Goal: Task Accomplishment & Management: Use online tool/utility

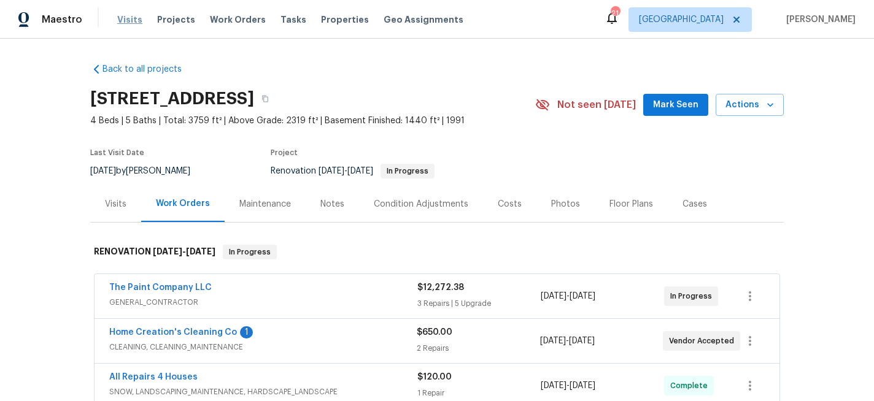
click at [128, 19] on span "Visits" at bounding box center [129, 20] width 25 height 12
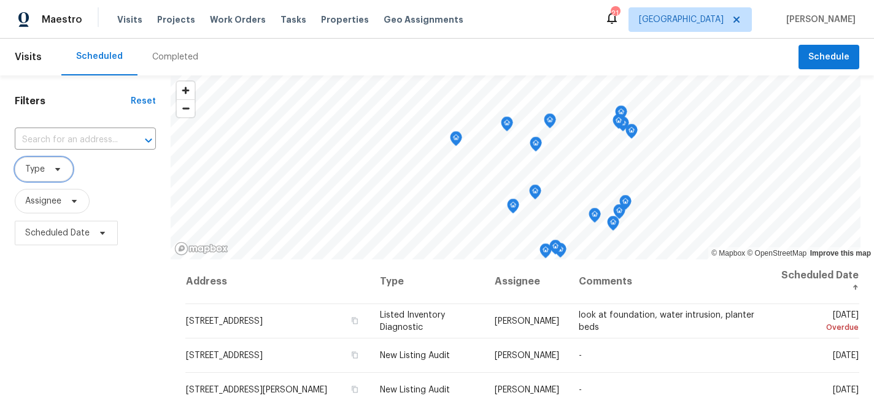
click at [52, 164] on span "Type" at bounding box center [44, 169] width 58 height 25
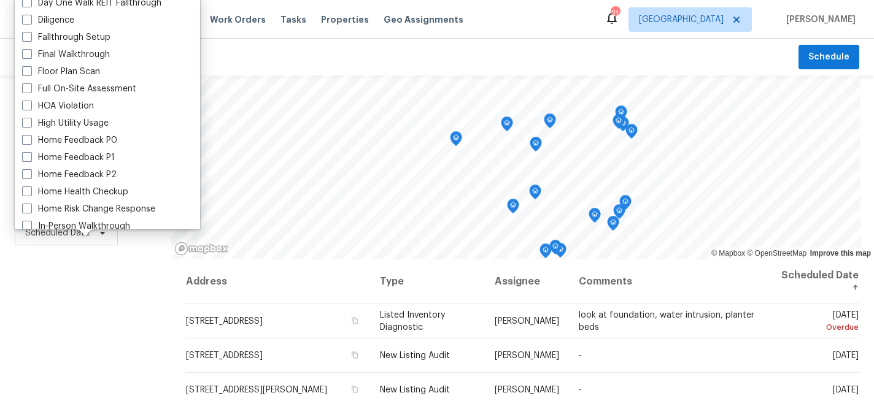
scroll to position [287, 0]
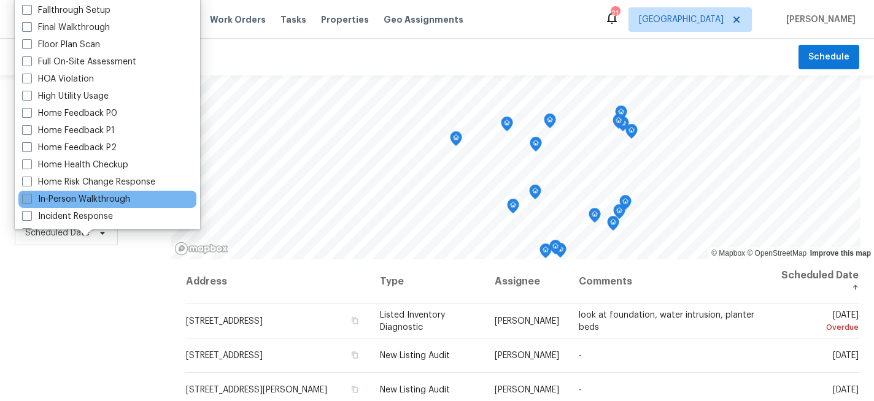
click at [25, 198] on span at bounding box center [27, 199] width 10 height 10
click at [25, 198] on input "In-Person Walkthrough" at bounding box center [26, 197] width 8 height 8
checkbox input "true"
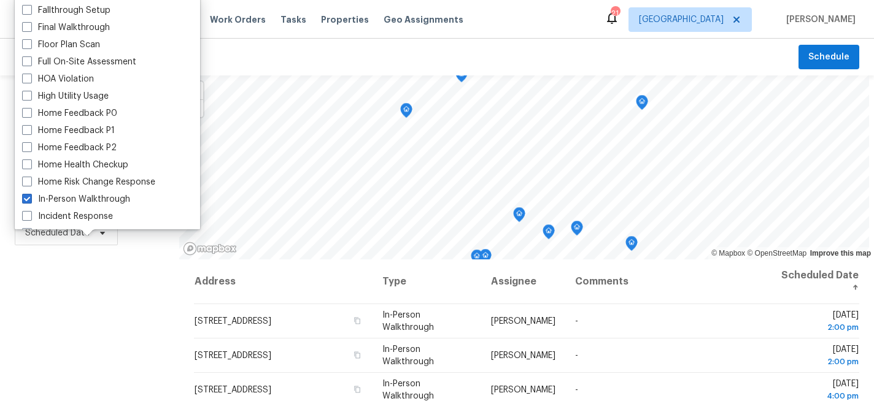
click at [36, 307] on div "Filters Reset ​ In-Person Walkthrough Assignee Scheduled Date" at bounding box center [89, 327] width 179 height 505
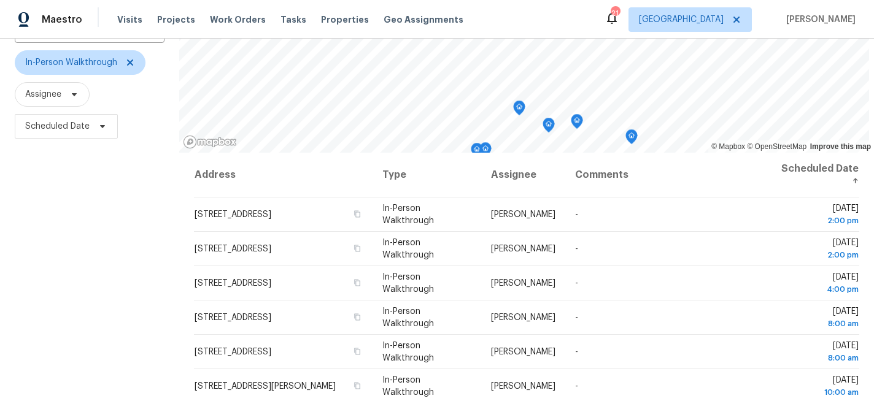
scroll to position [106, 0]
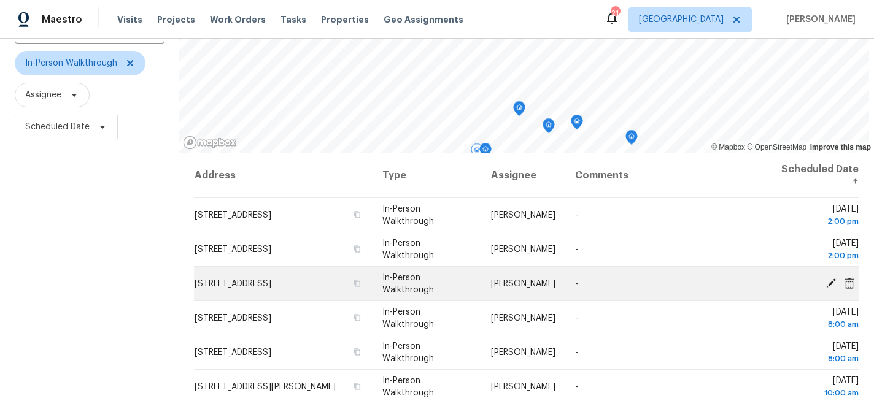
click at [830, 284] on icon at bounding box center [831, 283] width 10 height 10
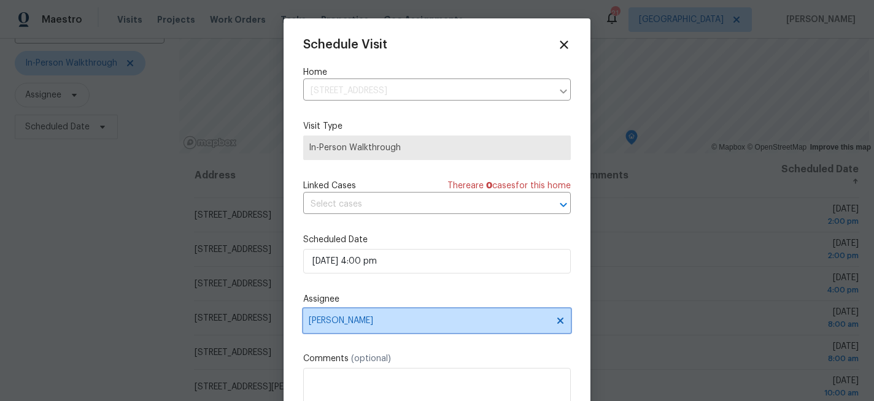
click at [377, 325] on span "[PERSON_NAME]" at bounding box center [429, 321] width 241 height 10
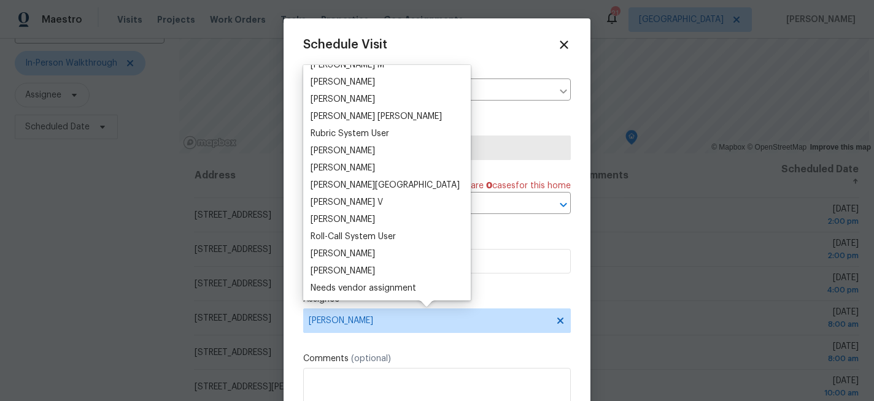
scroll to position [1129, 0]
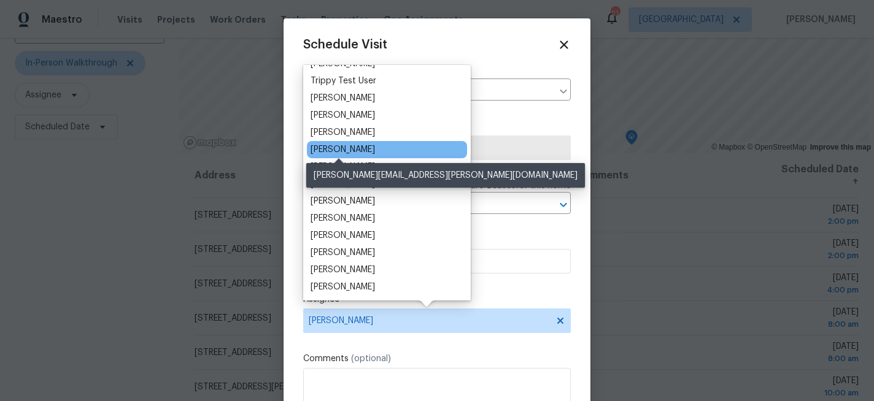
click at [356, 147] on div "[PERSON_NAME]" at bounding box center [343, 150] width 64 height 12
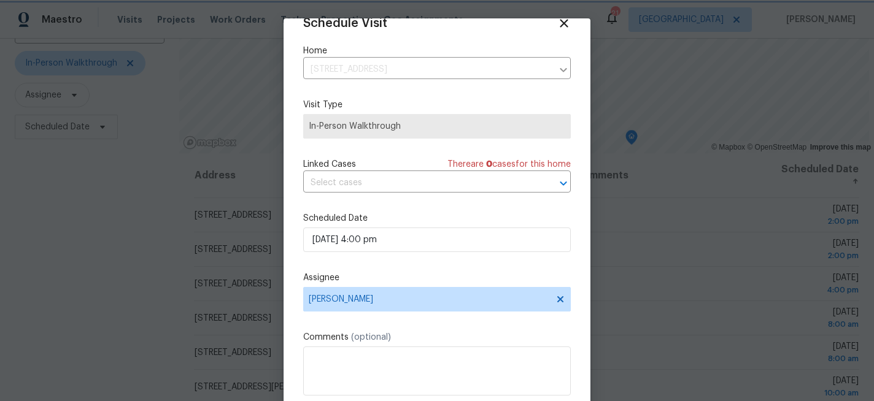
scroll to position [65, 0]
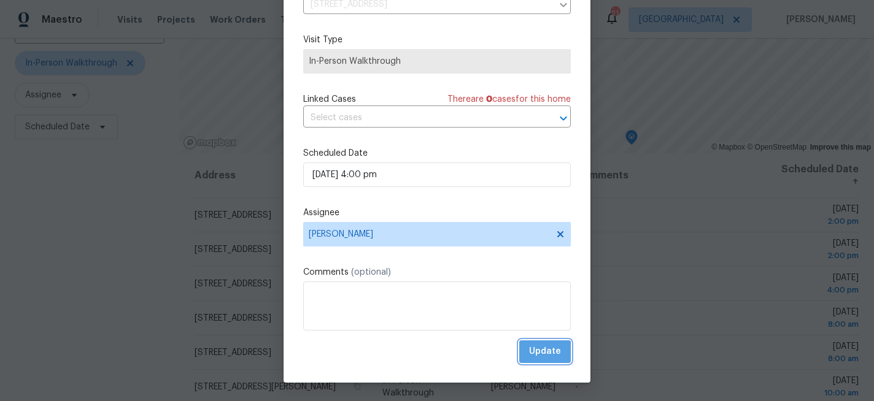
click at [537, 353] on span "Update" at bounding box center [545, 351] width 32 height 15
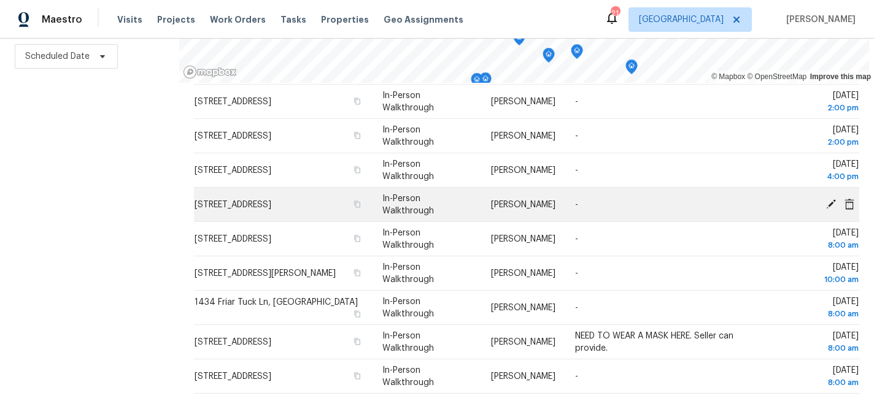
scroll to position [179, 0]
